Goal: Task Accomplishment & Management: Manage account settings

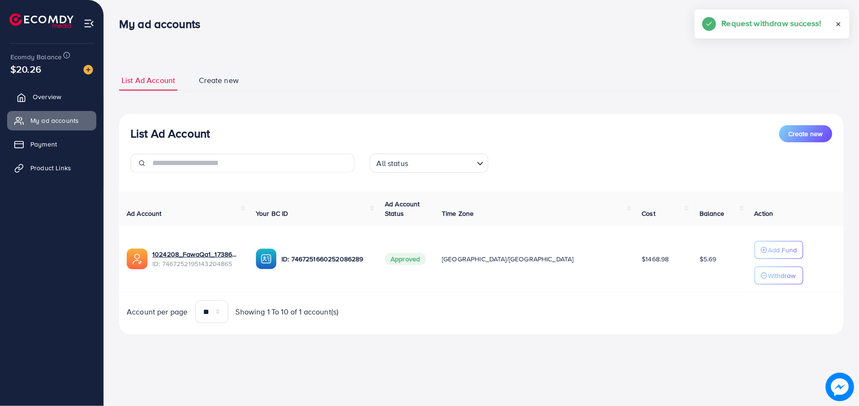
drag, startPoint x: 62, startPoint y: 99, endPoint x: 65, endPoint y: 104, distance: 6.4
click at [62, 99] on link "Overview" at bounding box center [51, 96] width 89 height 19
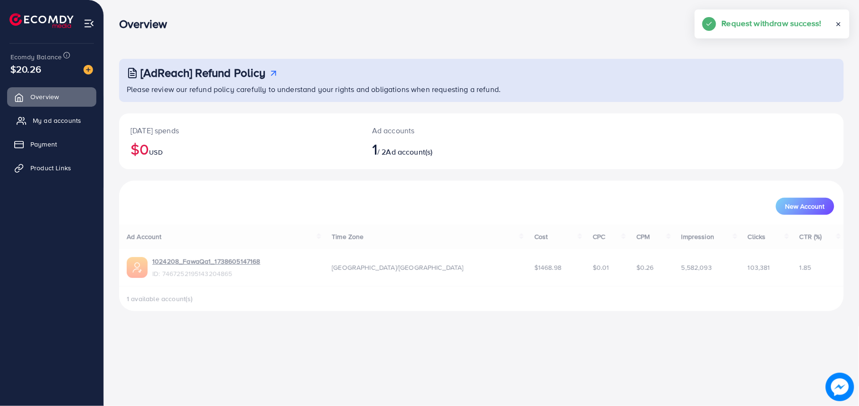
click at [70, 123] on span "My ad accounts" at bounding box center [57, 120] width 48 height 9
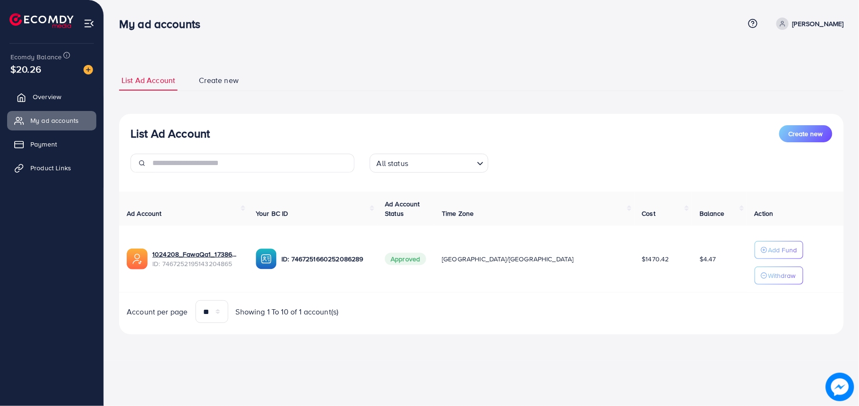
click at [65, 96] on link "Overview" at bounding box center [51, 96] width 89 height 19
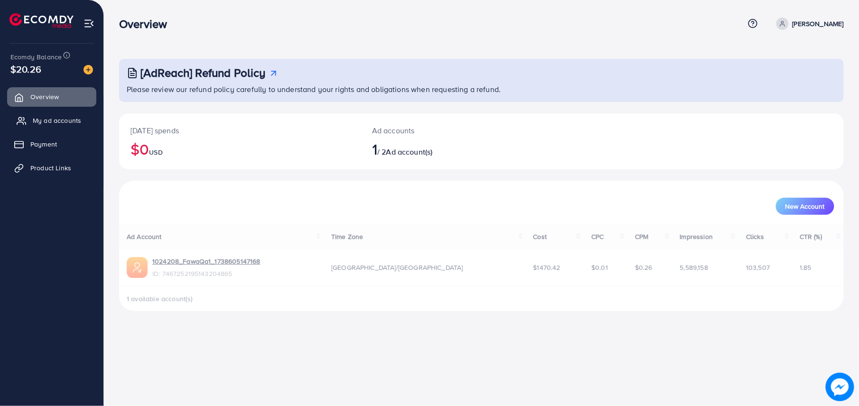
click at [71, 119] on span "My ad accounts" at bounding box center [57, 120] width 48 height 9
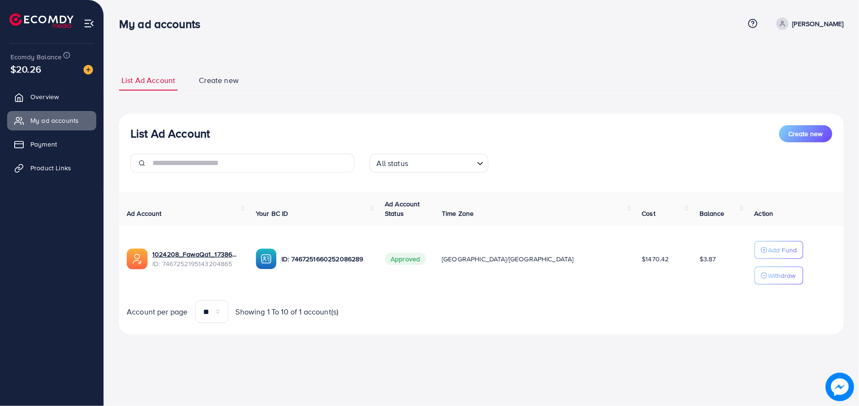
click at [403, 46] on div "List Ad Account Create new List Ad Account Create new All status Loading... Ad …" at bounding box center [481, 180] width 755 height 361
